Goal: Task Accomplishment & Management: Manage account settings

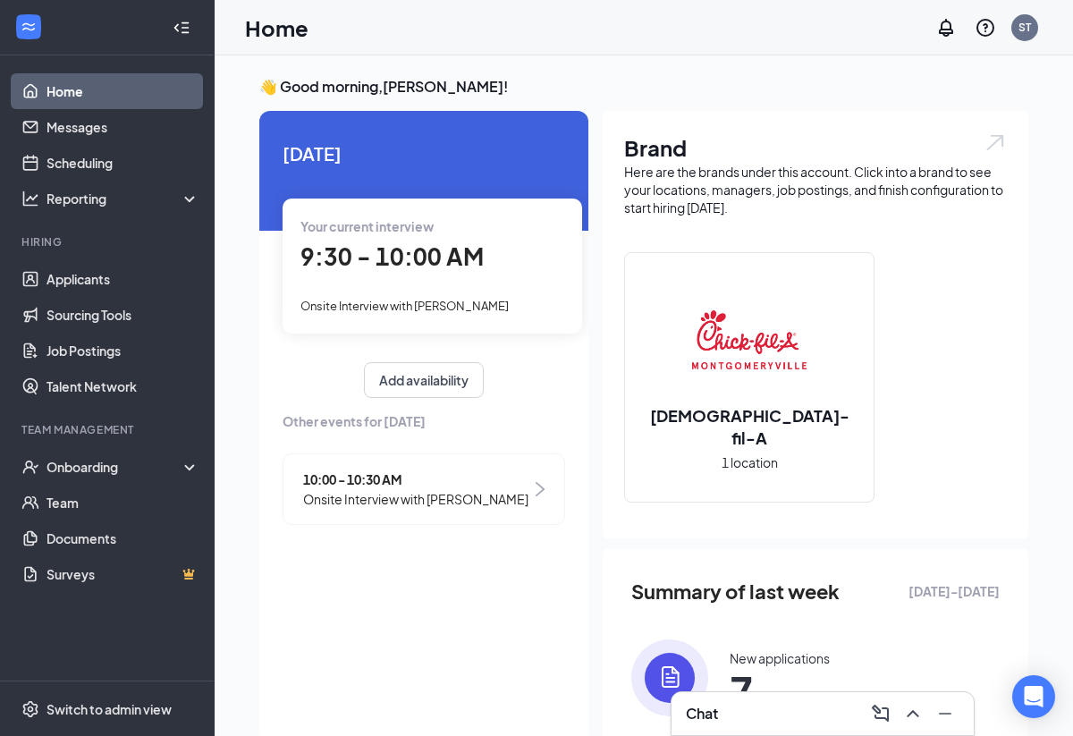
click at [364, 291] on div "Your current interview 9:30 - 10:00 AM Onsite Interview with [PERSON_NAME]" at bounding box center [432, 265] width 299 height 134
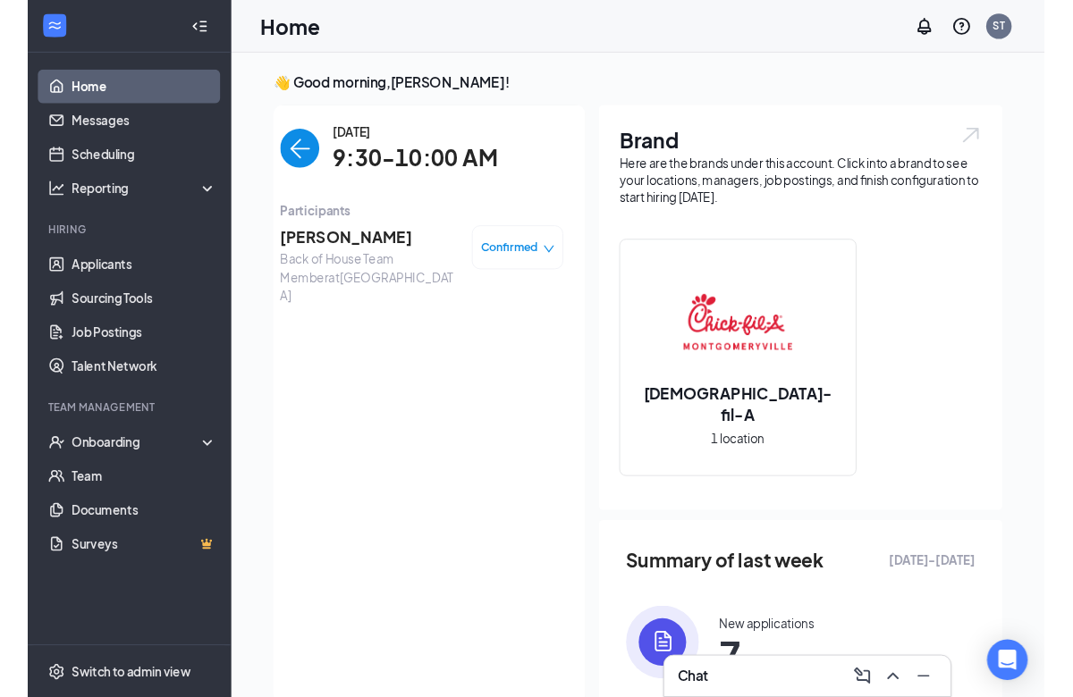
scroll to position [7, 0]
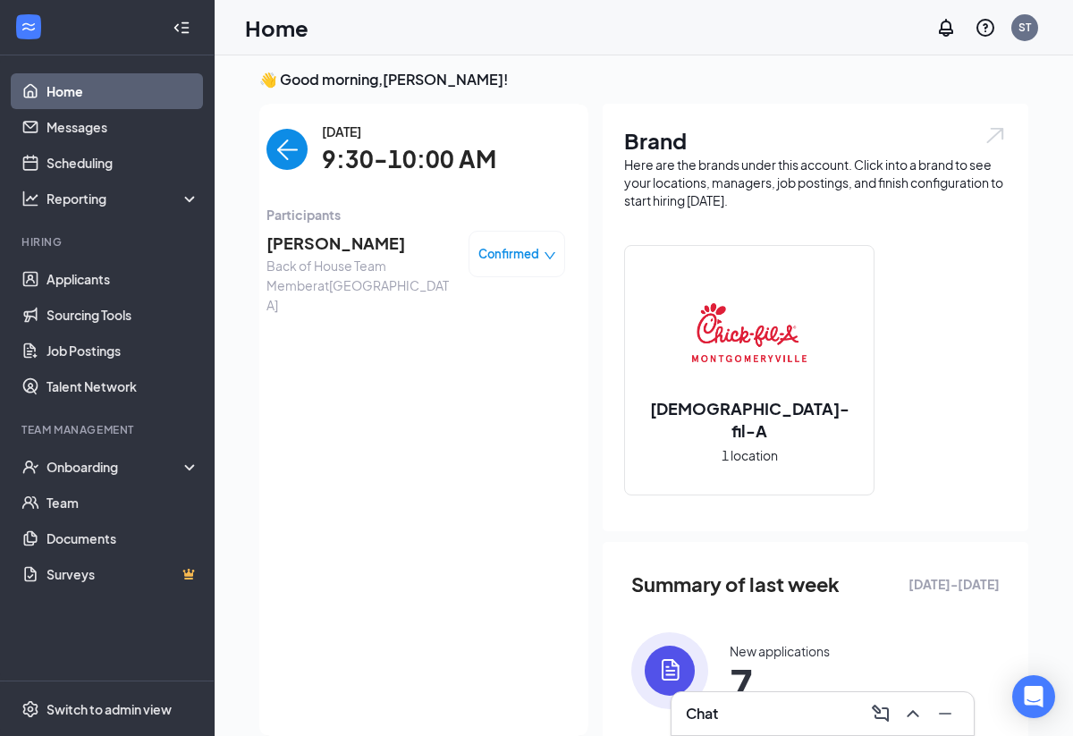
click at [356, 238] on span "[PERSON_NAME]" at bounding box center [360, 243] width 188 height 25
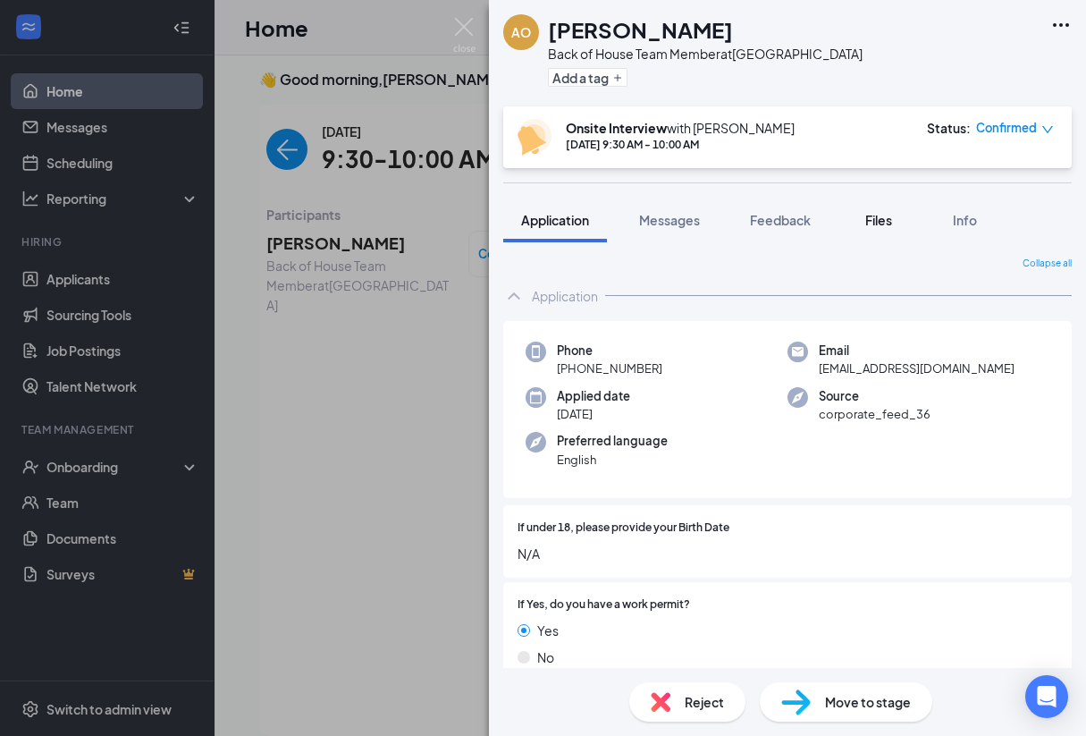
click at [880, 217] on span "Files" at bounding box center [878, 220] width 27 height 16
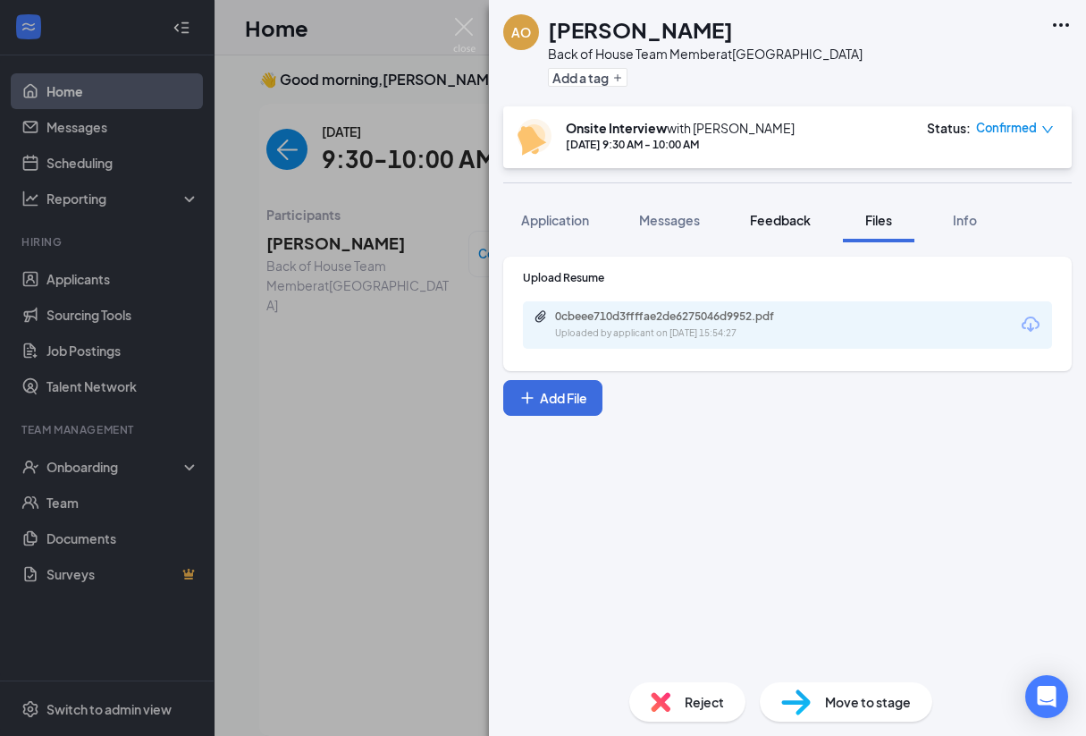
click at [767, 219] on span "Feedback" at bounding box center [780, 220] width 61 height 16
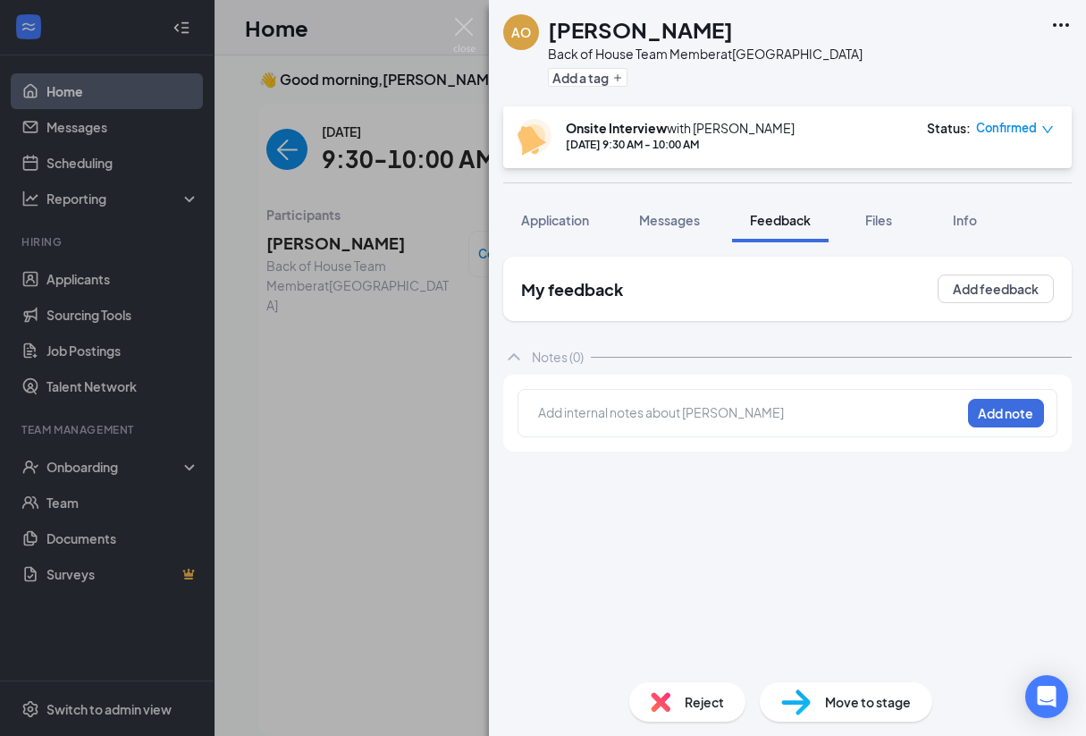
click at [781, 359] on div "Notes (0)" at bounding box center [787, 357] width 569 height 36
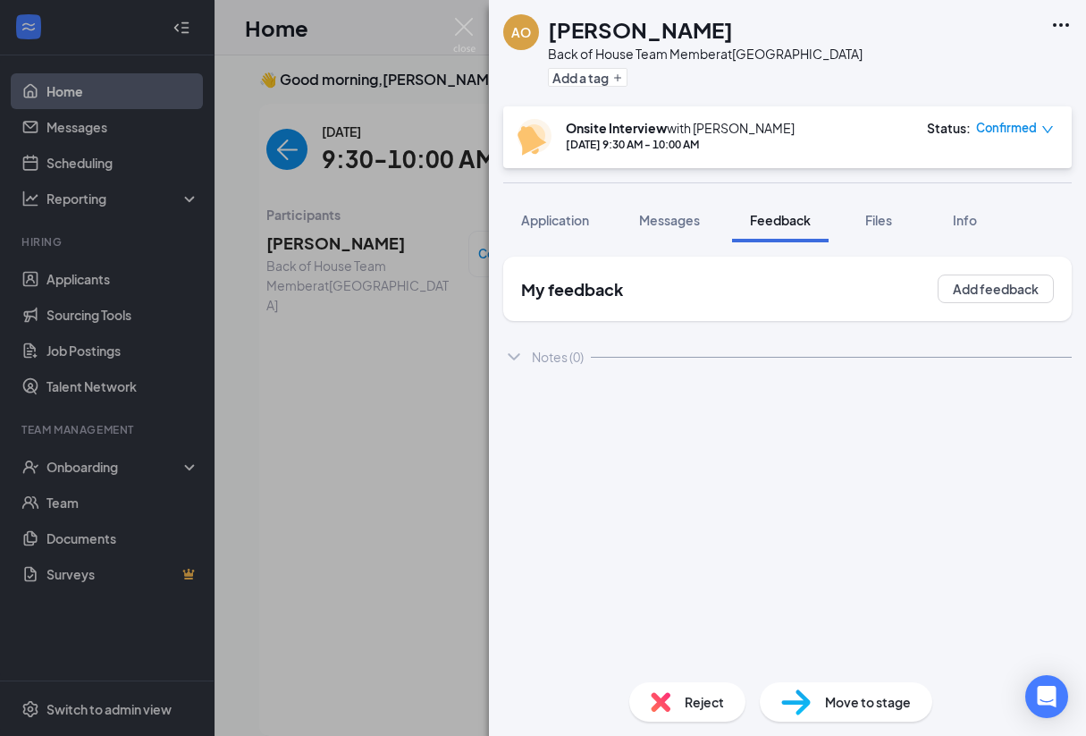
click at [781, 359] on div "Notes (0)" at bounding box center [787, 357] width 569 height 36
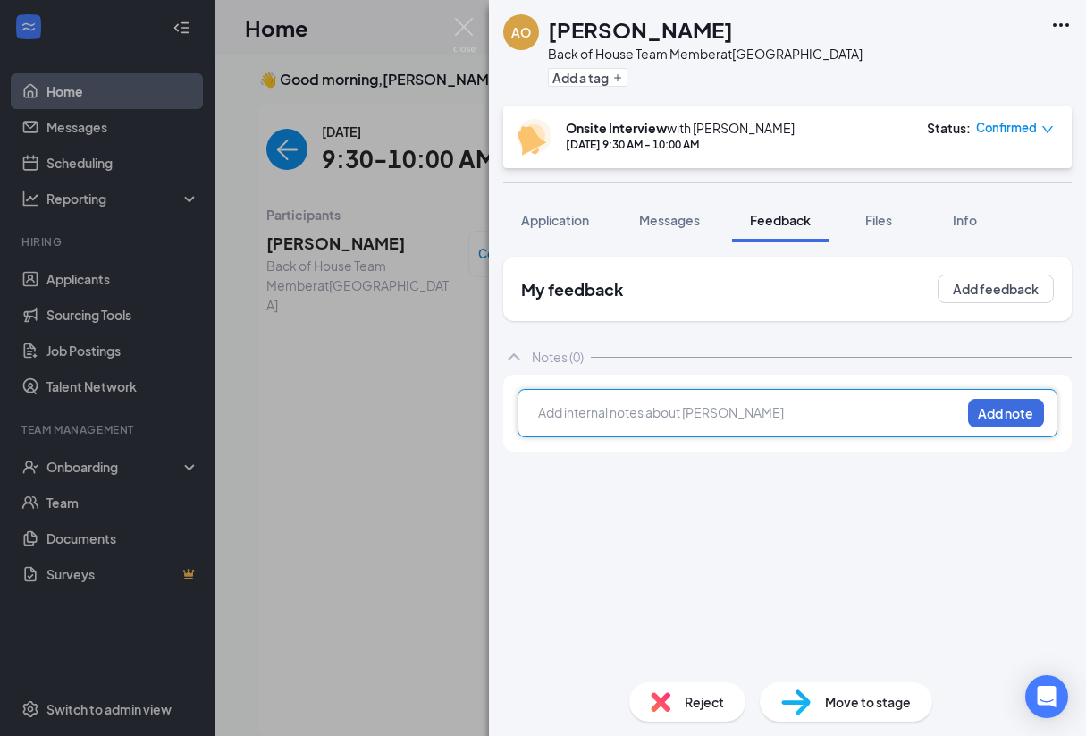
click at [730, 425] on div at bounding box center [749, 414] width 421 height 23
click at [839, 412] on div "Prefers fulltime, mornings, 30-40 hours per week." at bounding box center [749, 412] width 421 height 19
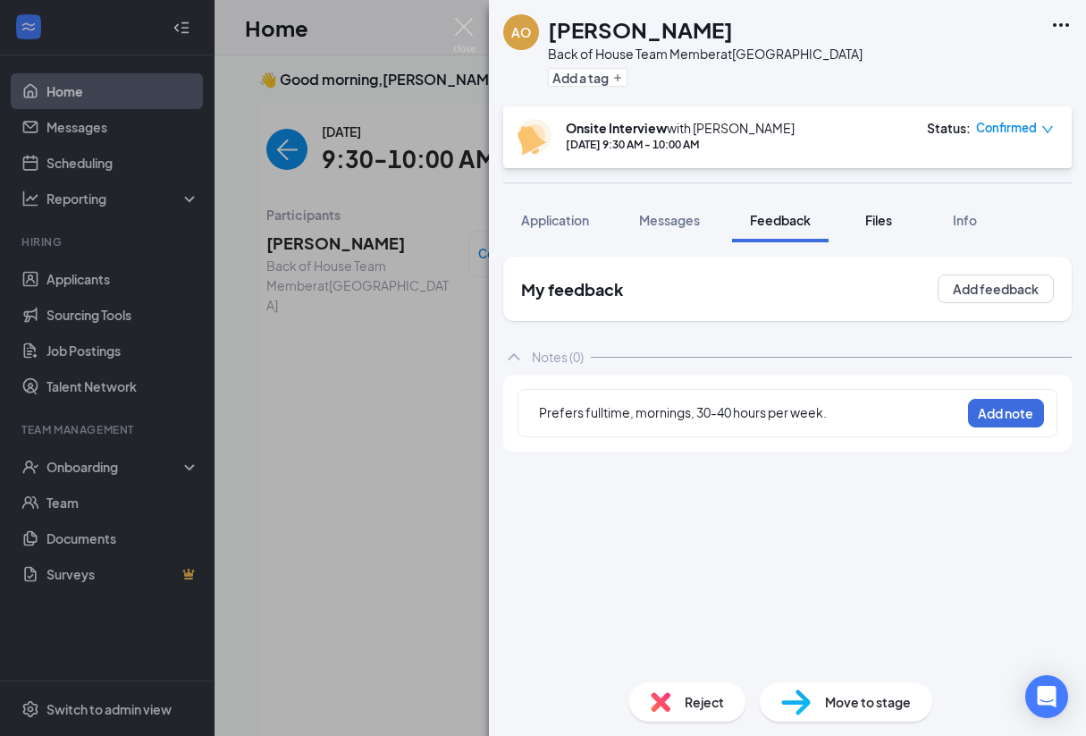
click at [879, 224] on span "Files" at bounding box center [878, 220] width 27 height 16
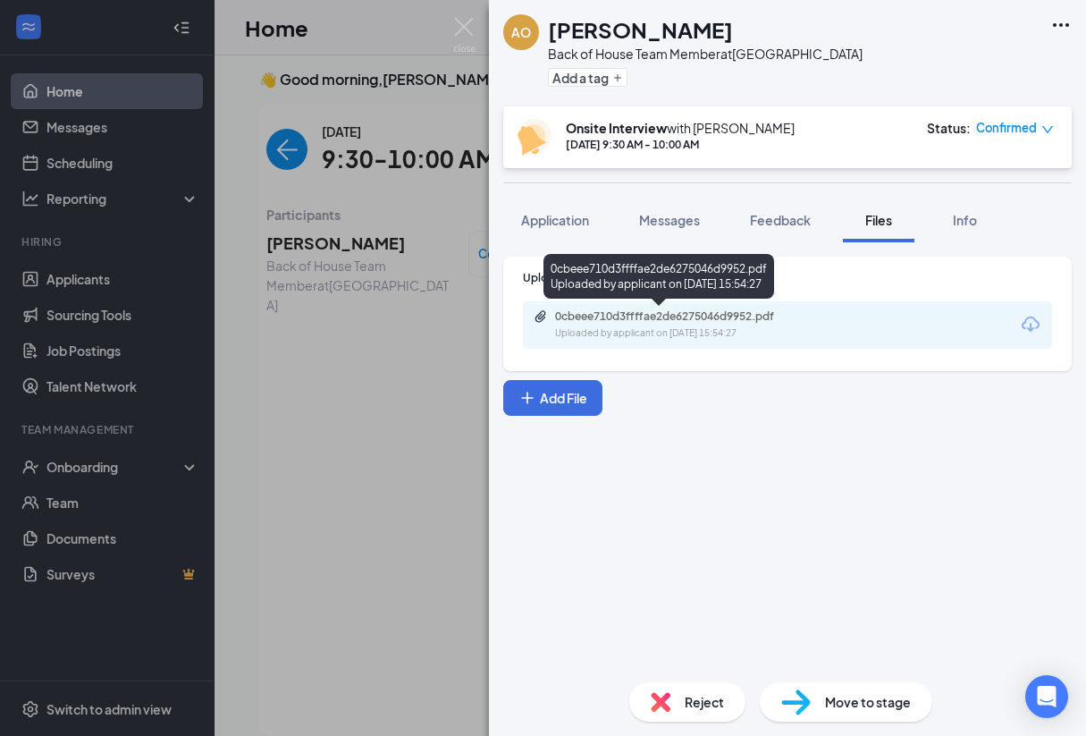
click at [764, 331] on div "Uploaded by applicant on [DATE] 15:54:27" at bounding box center [689, 333] width 268 height 14
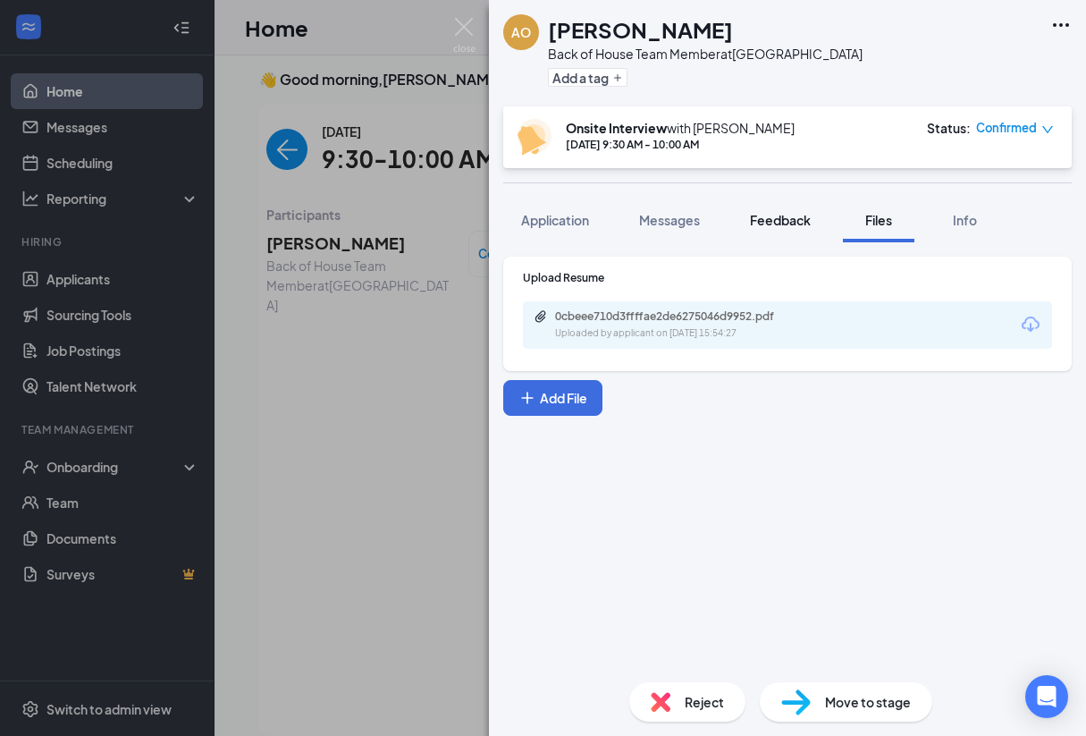
click at [786, 223] on span "Feedback" at bounding box center [780, 220] width 61 height 16
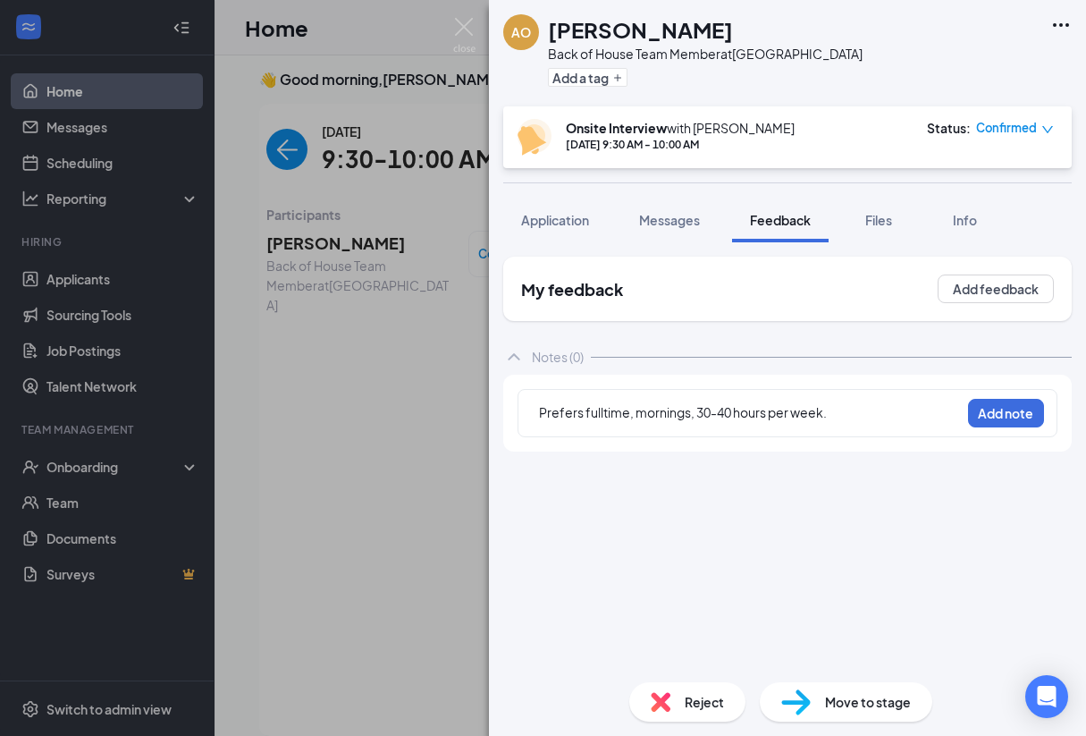
click at [839, 415] on div "Prefers fulltime, mornings, 30-40 hours per week." at bounding box center [749, 412] width 421 height 19
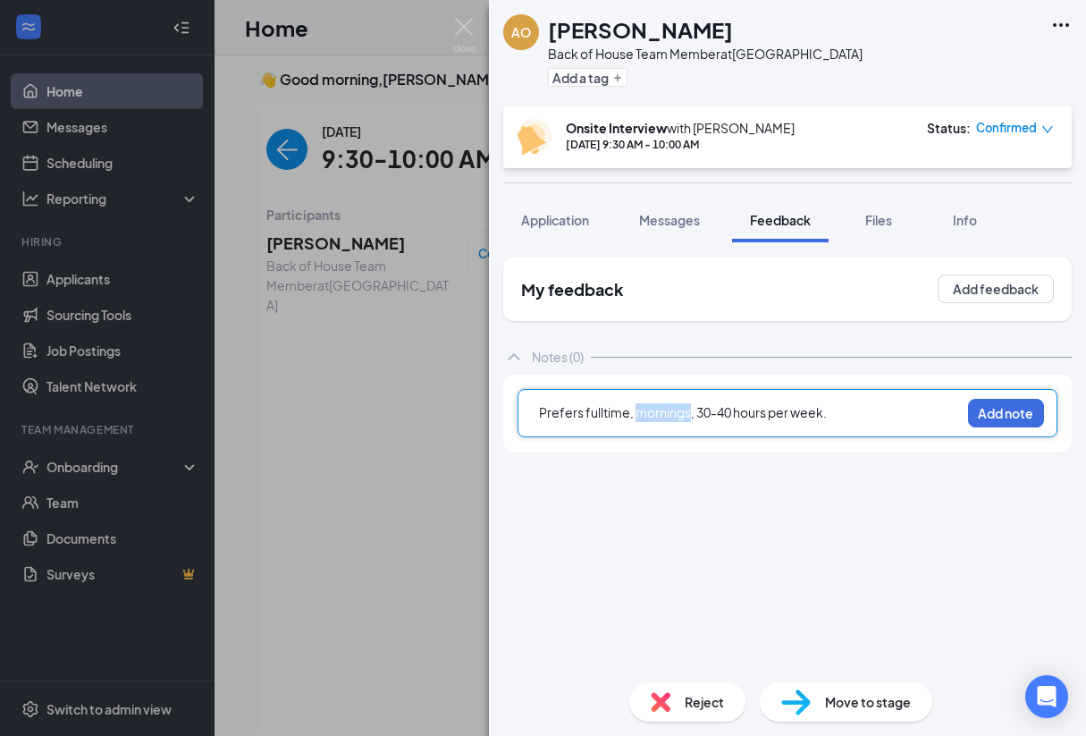
drag, startPoint x: 689, startPoint y: 415, endPoint x: 637, endPoint y: 408, distance: 52.3
click at [637, 408] on span "Prefers fulltime, mornings, 30-40 hours per week." at bounding box center [683, 412] width 288 height 16
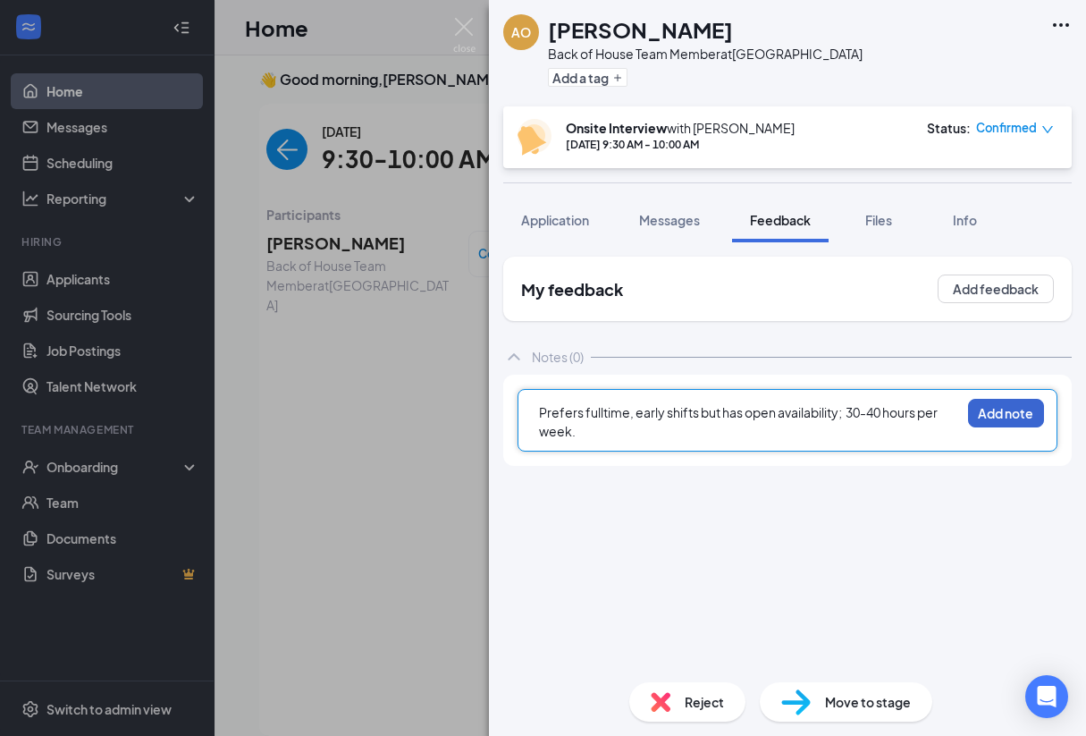
click at [983, 421] on button "Add note" at bounding box center [1006, 413] width 76 height 29
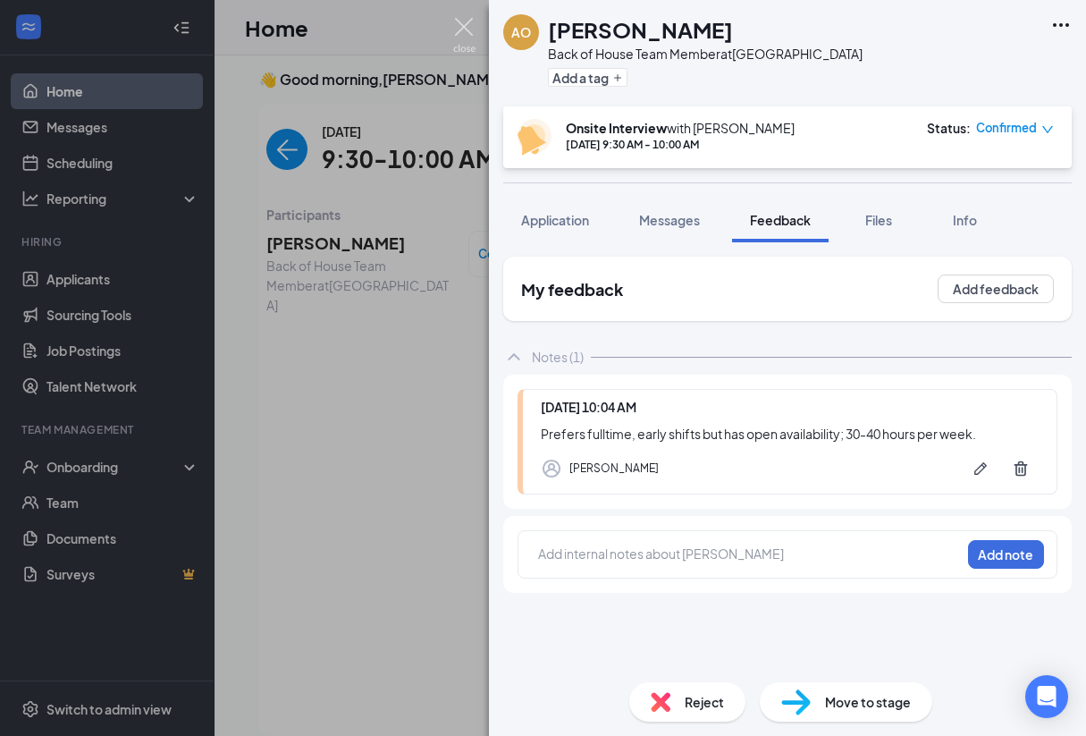
click at [465, 22] on img at bounding box center [464, 35] width 22 height 35
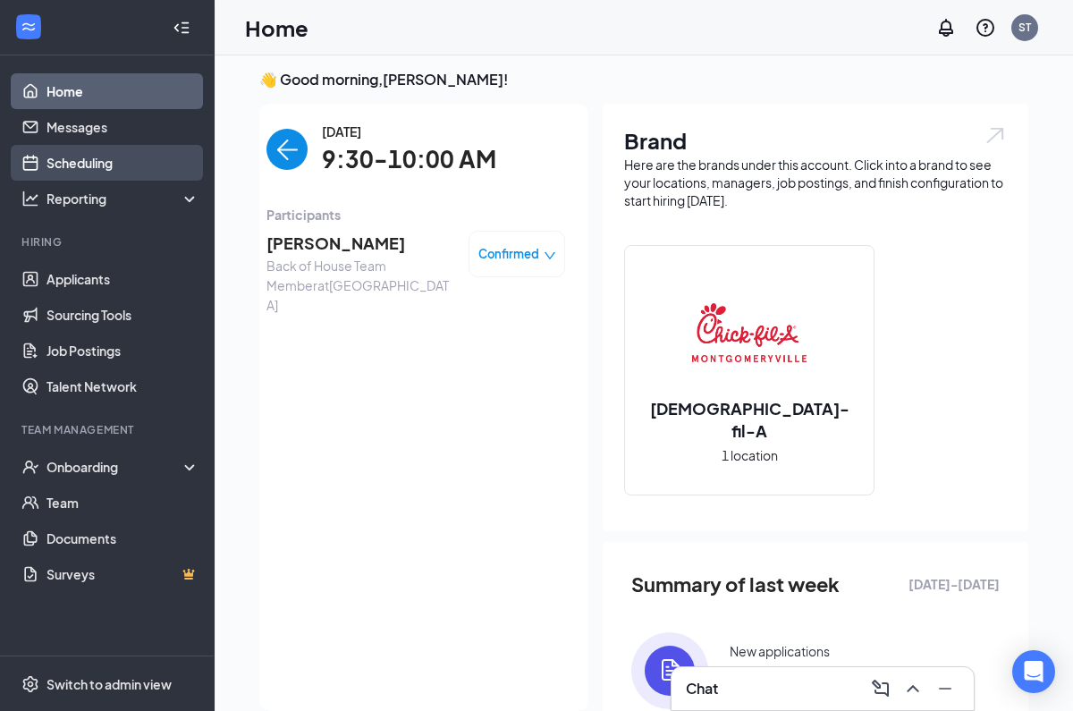
click at [101, 165] on link "Scheduling" at bounding box center [122, 163] width 153 height 36
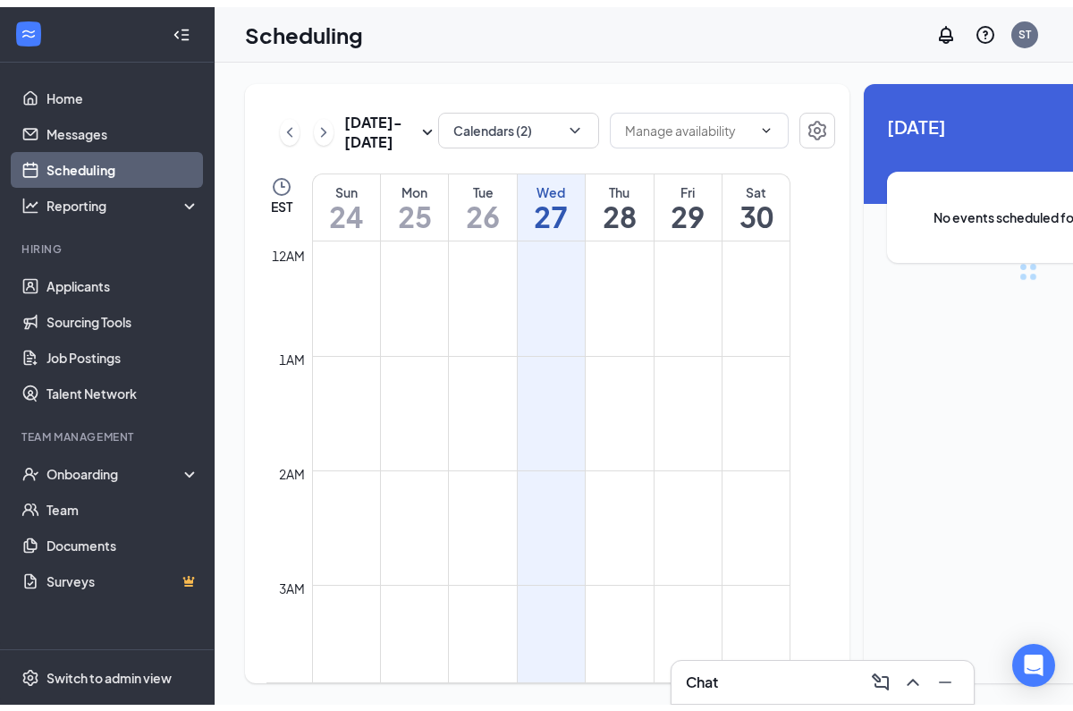
scroll to position [879, 0]
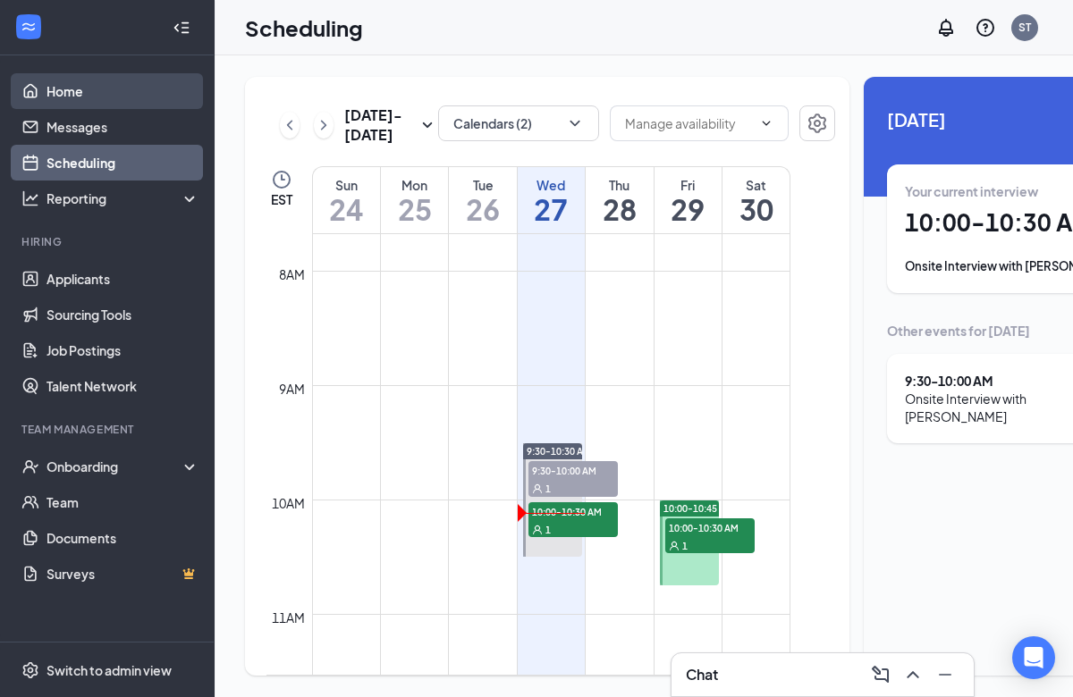
click at [70, 94] on link "Home" at bounding box center [122, 91] width 153 height 36
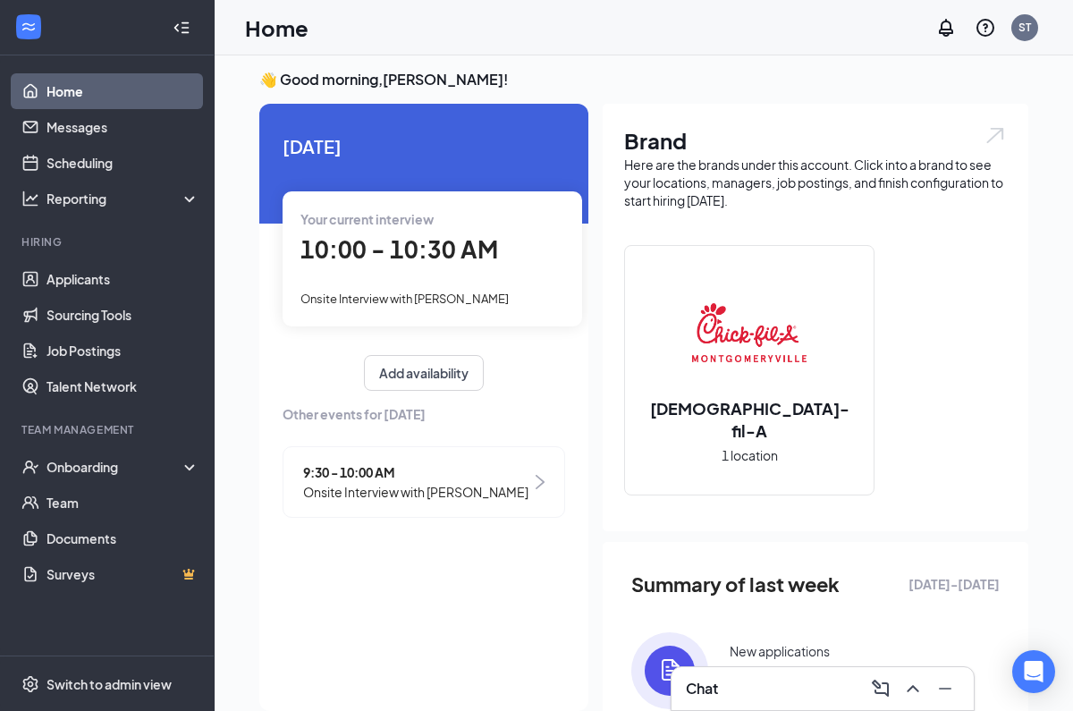
click at [184, 19] on icon "Collapse" at bounding box center [182, 28] width 18 height 18
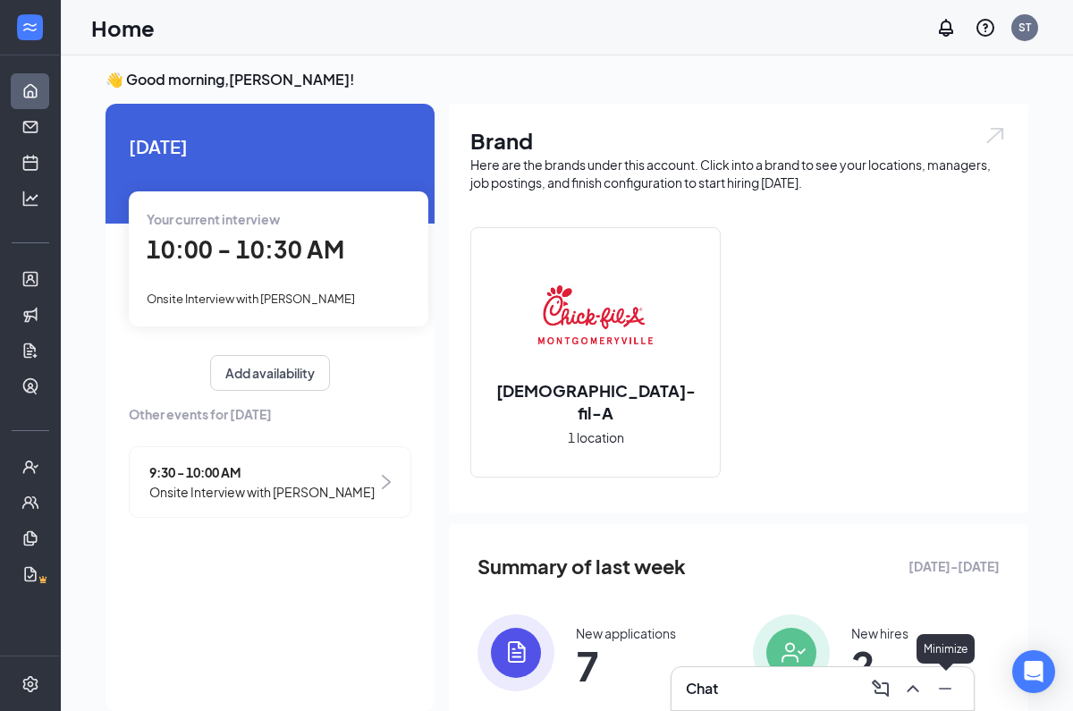
click at [944, 688] on icon "Minimize" at bounding box center [945, 689] width 13 height 2
